Goal: Transaction & Acquisition: Purchase product/service

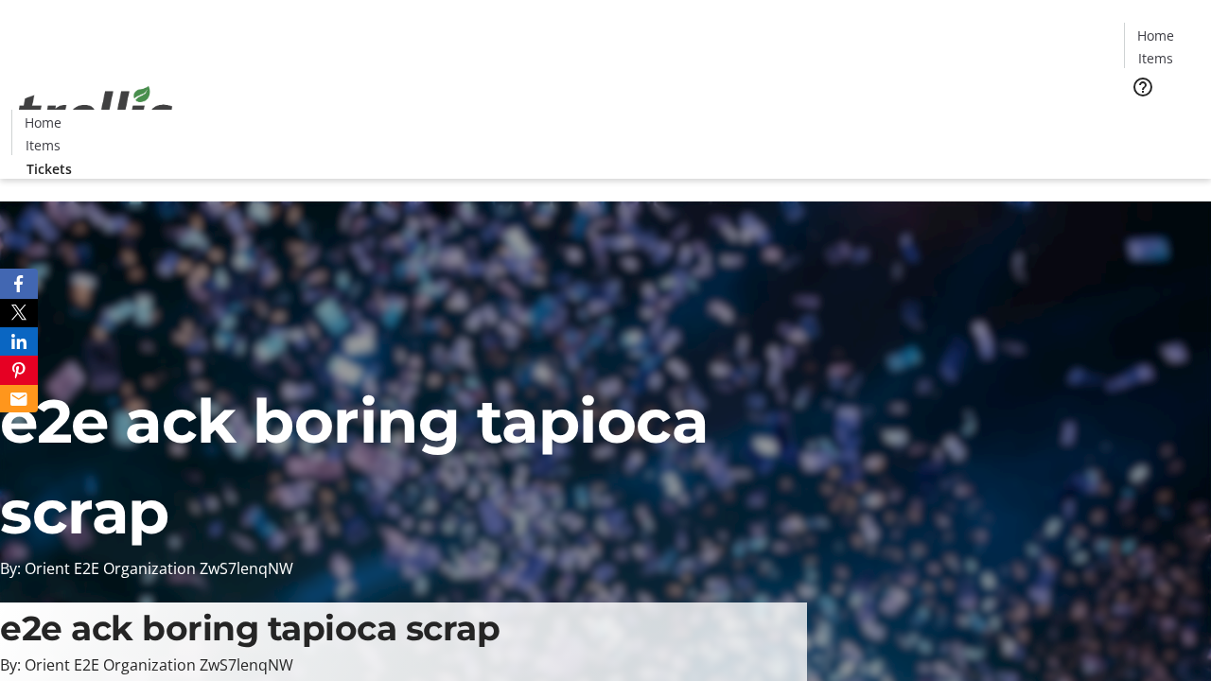
click at [1139, 110] on span "Tickets" at bounding box center [1161, 120] width 45 height 20
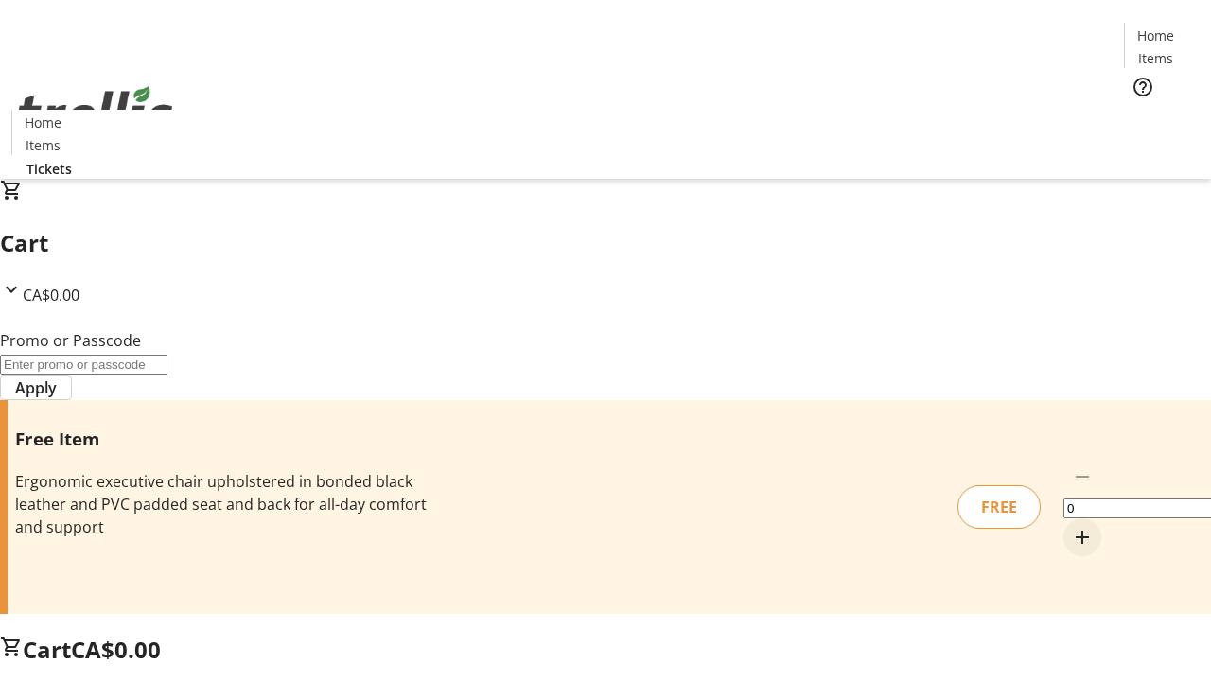
click at [1071, 526] on mat-icon "Increment by one" at bounding box center [1082, 537] width 23 height 23
type input "1"
